Goal: Transaction & Acquisition: Purchase product/service

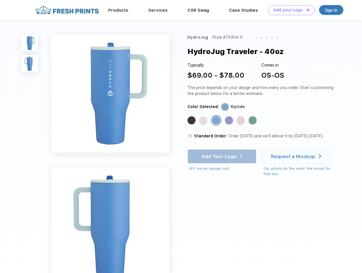
click at [289, 10] on link "Add your Logo Design Tool" at bounding box center [291, 10] width 47 height 10
click at [0, 0] on div "Design Tool" at bounding box center [0, 0] width 0 height 0
click at [305, 10] on link "Add your Logo Design Tool" at bounding box center [291, 10] width 47 height 10
click at [30, 43] on img at bounding box center [29, 42] width 17 height 17
click at [30, 64] on img at bounding box center [29, 63] width 17 height 17
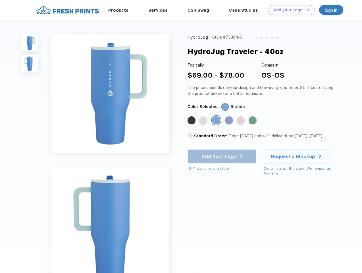
click at [192, 120] on div "Standard Color" at bounding box center [191, 120] width 8 height 8
click at [204, 120] on div "Standard Color" at bounding box center [203, 120] width 8 height 8
click at [217, 120] on div "Standard Color" at bounding box center [216, 120] width 8 height 8
click at [230, 120] on div "Standard Color" at bounding box center [229, 120] width 8 height 8
click at [241, 120] on div "Standard Color" at bounding box center [241, 120] width 8 height 8
